Goal: Information Seeking & Learning: Learn about a topic

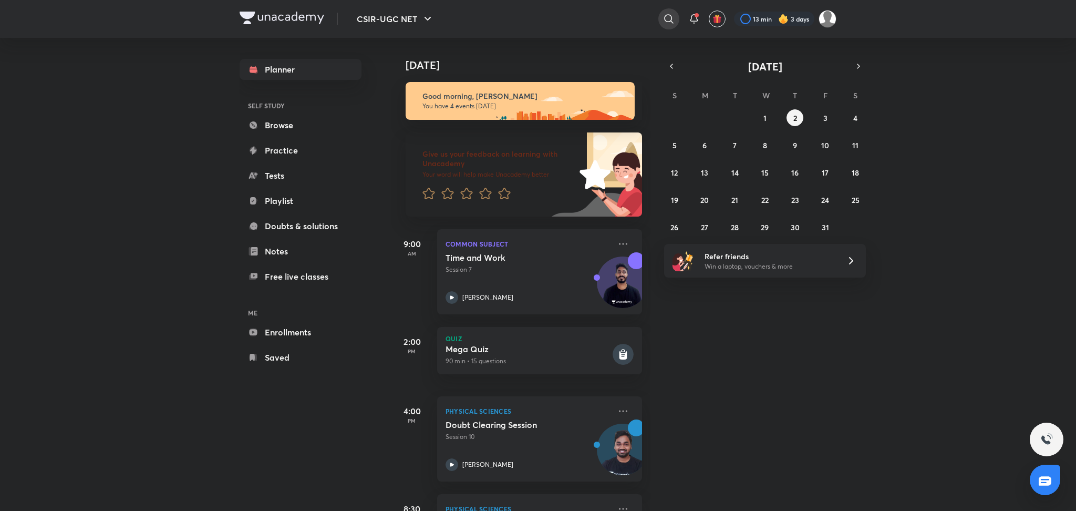
click at [660, 25] on div at bounding box center [668, 18] width 21 height 21
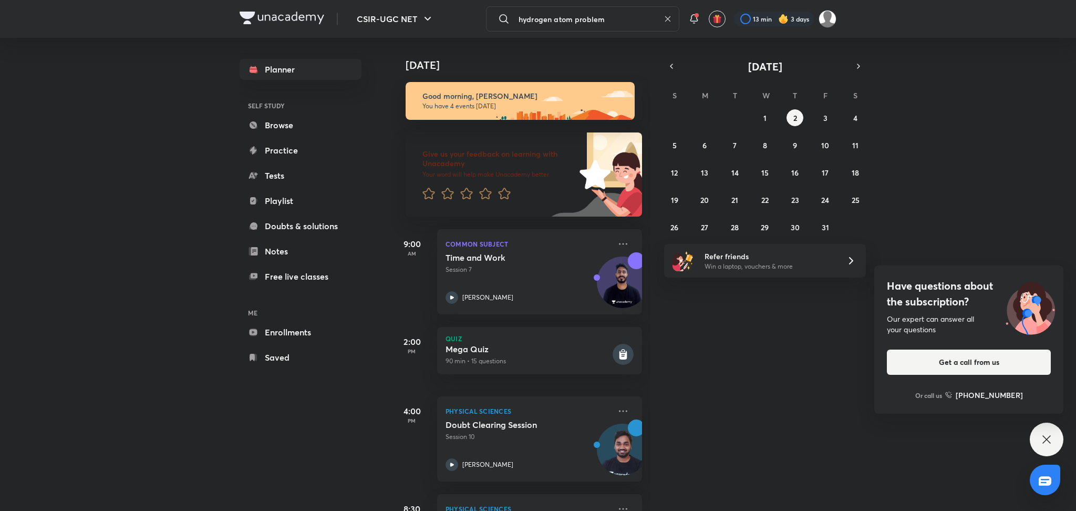
type input "hydrogen atom problem"
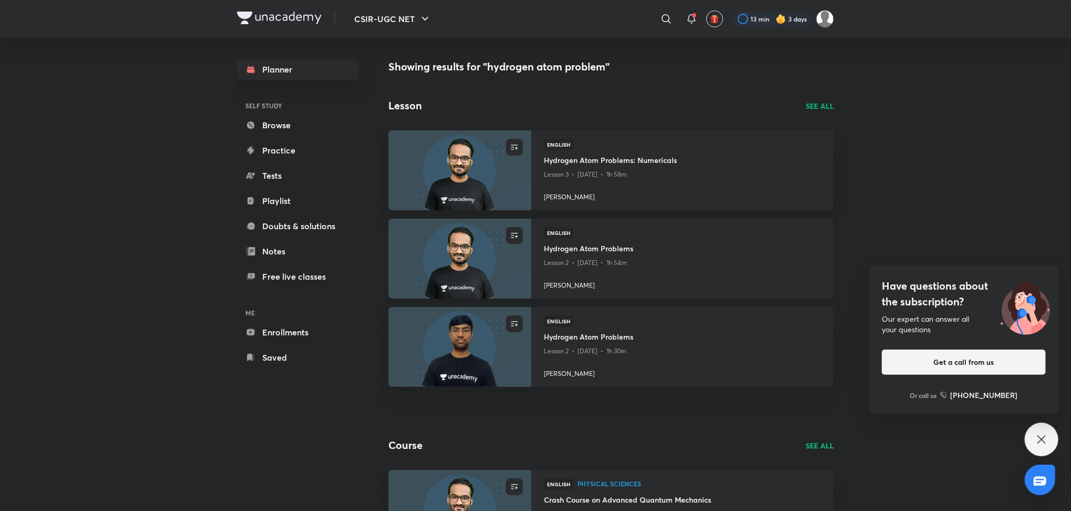
click at [600, 247] on h4 "Hydrogen Atom Problems" at bounding box center [682, 249] width 277 height 13
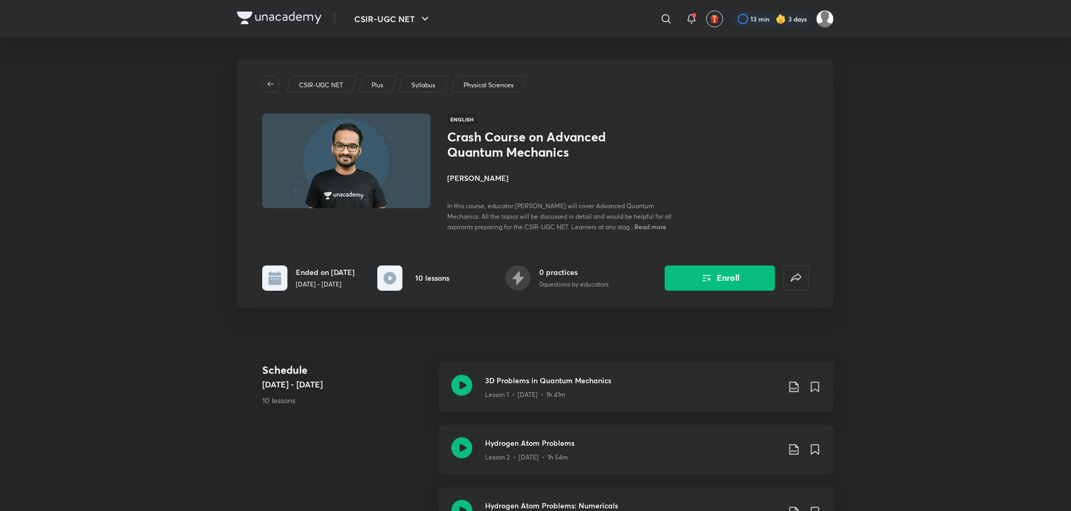
click at [464, 444] on icon at bounding box center [461, 447] width 21 height 21
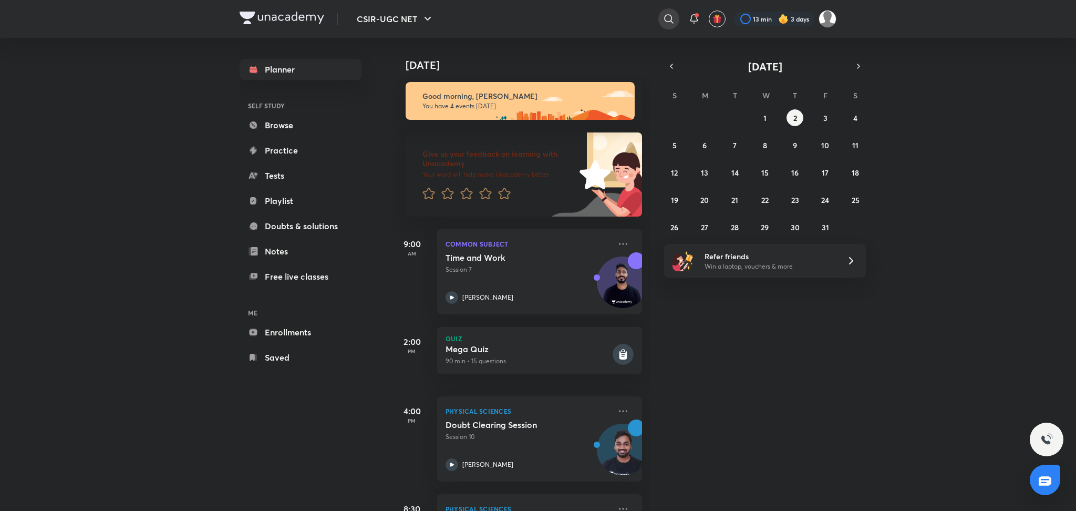
click at [658, 18] on div at bounding box center [668, 18] width 21 height 21
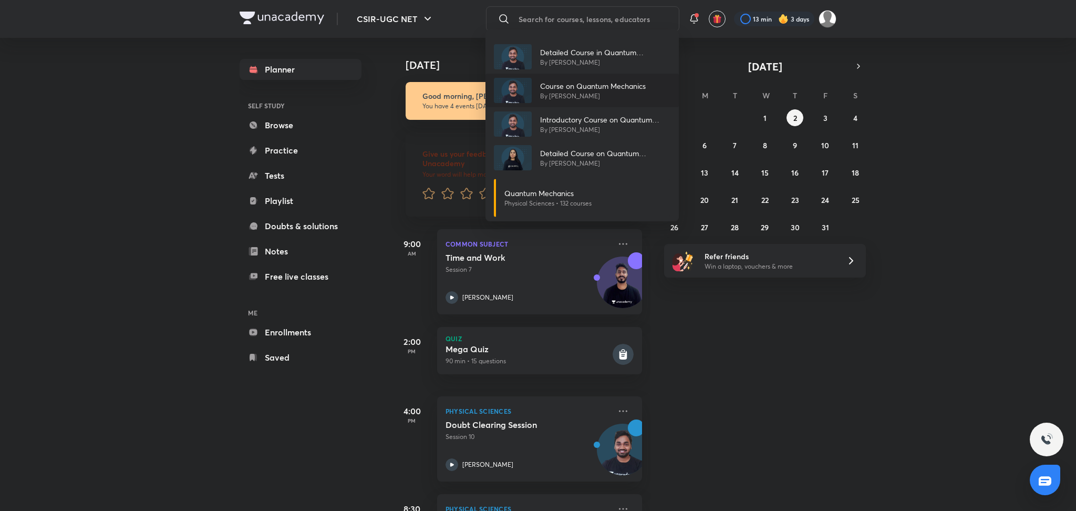
click at [606, 84] on p "Course on Quantum Mechanics" at bounding box center [593, 85] width 106 height 11
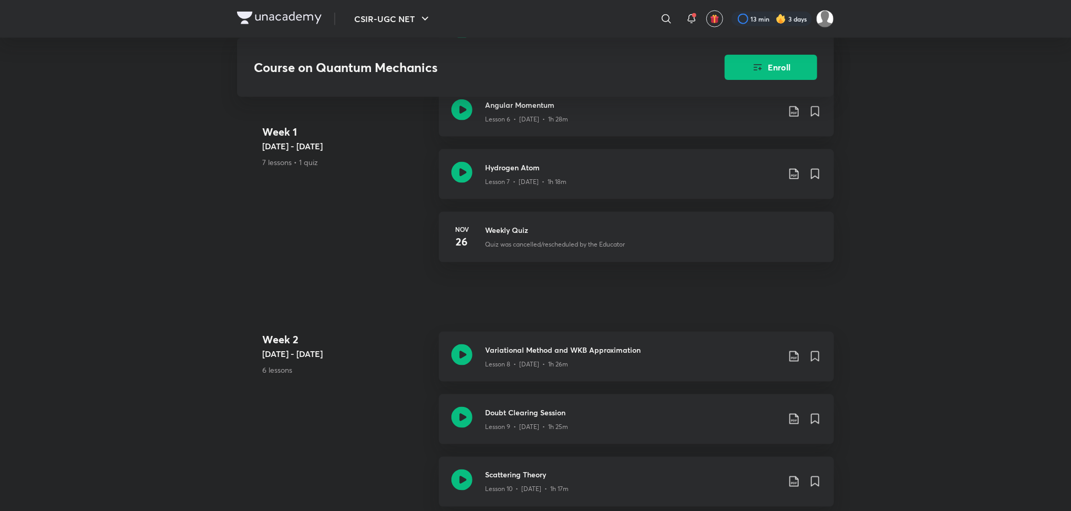
scroll to position [896, 0]
click at [466, 183] on icon at bounding box center [461, 172] width 21 height 21
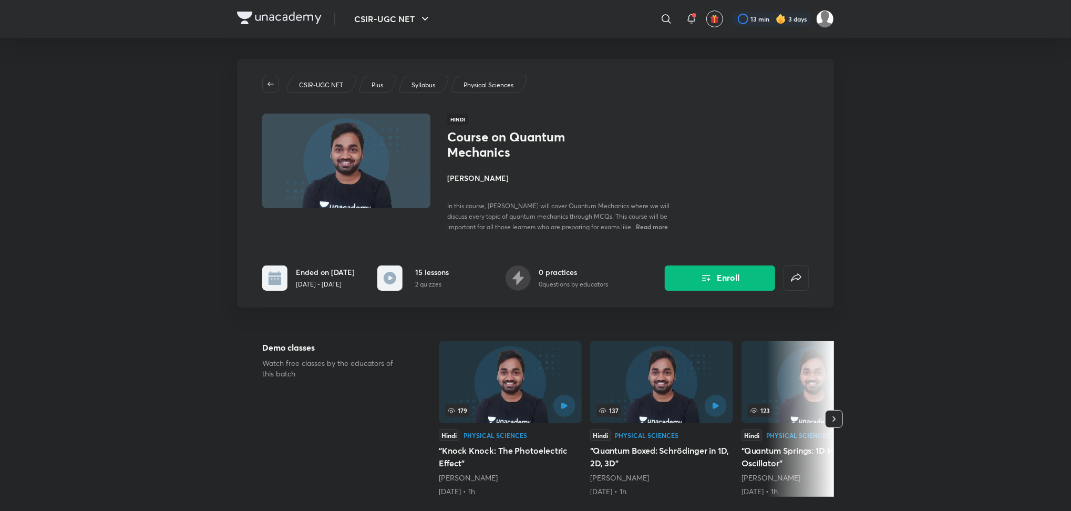
click at [636, 225] on span "Read more" at bounding box center [652, 226] width 32 height 8
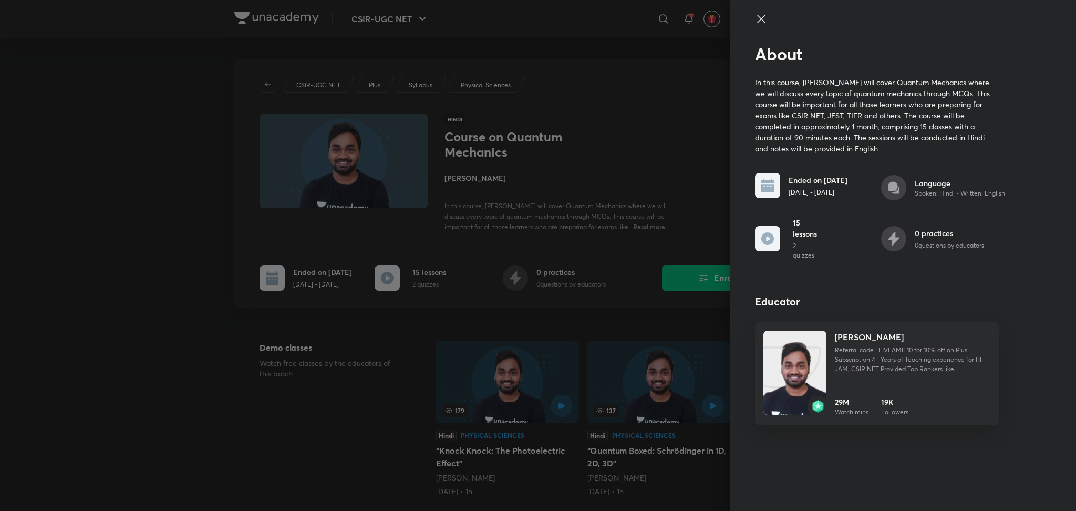
click at [410, 151] on div at bounding box center [538, 255] width 1076 height 511
